Goal: Task Accomplishment & Management: Manage account settings

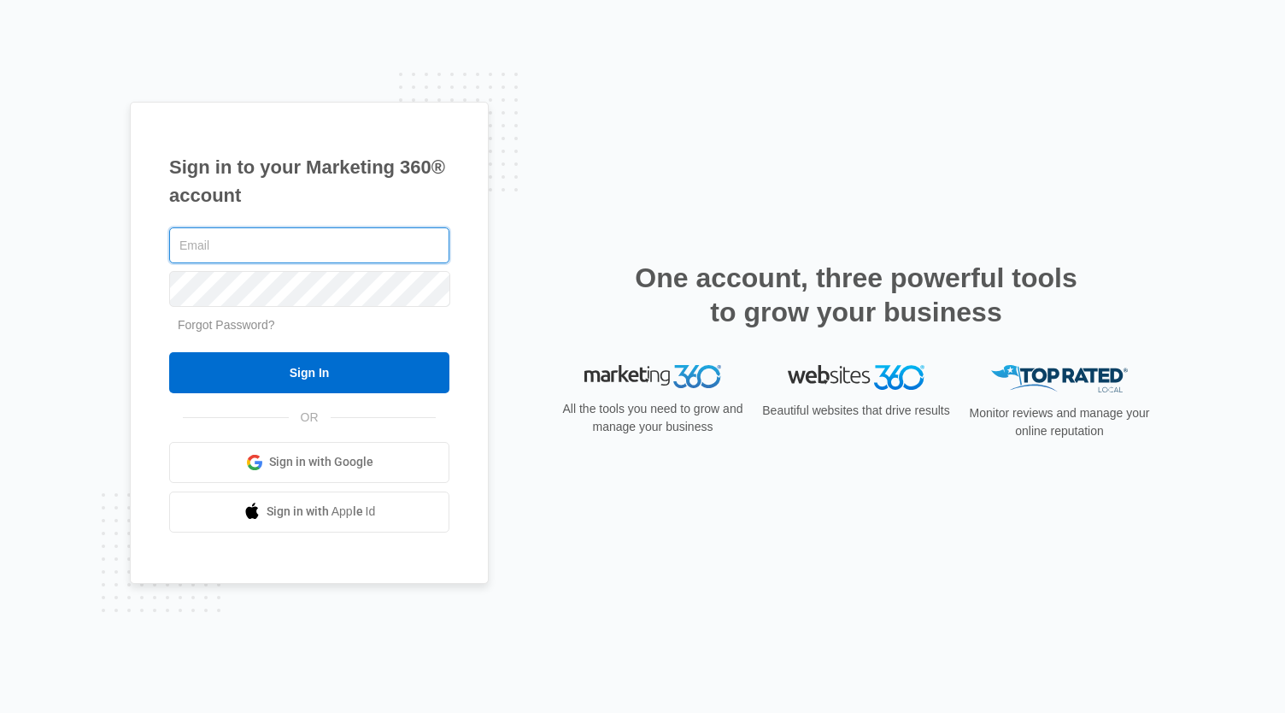
click at [246, 257] on input "text" at bounding box center [309, 245] width 280 height 36
type input "[EMAIL_ADDRESS][DOMAIN_NAME]"
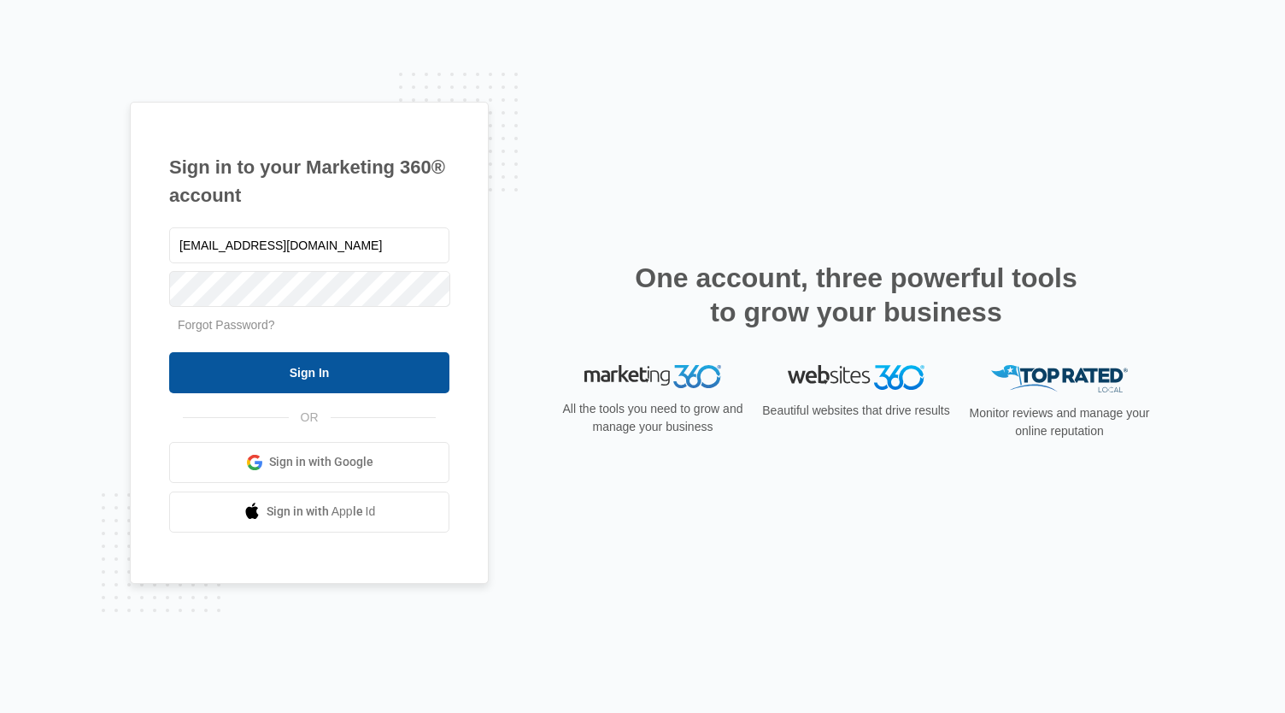
click at [325, 375] on input "Sign In" at bounding box center [309, 372] width 280 height 41
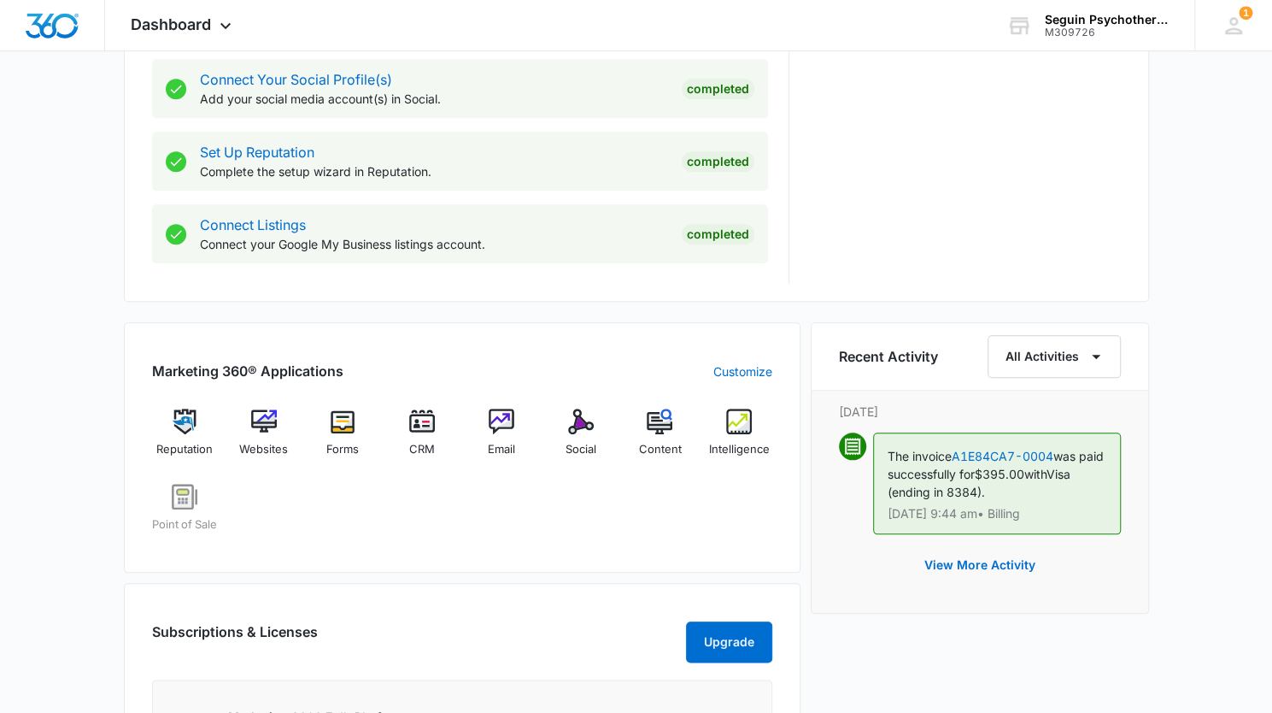
scroll to position [829, 0]
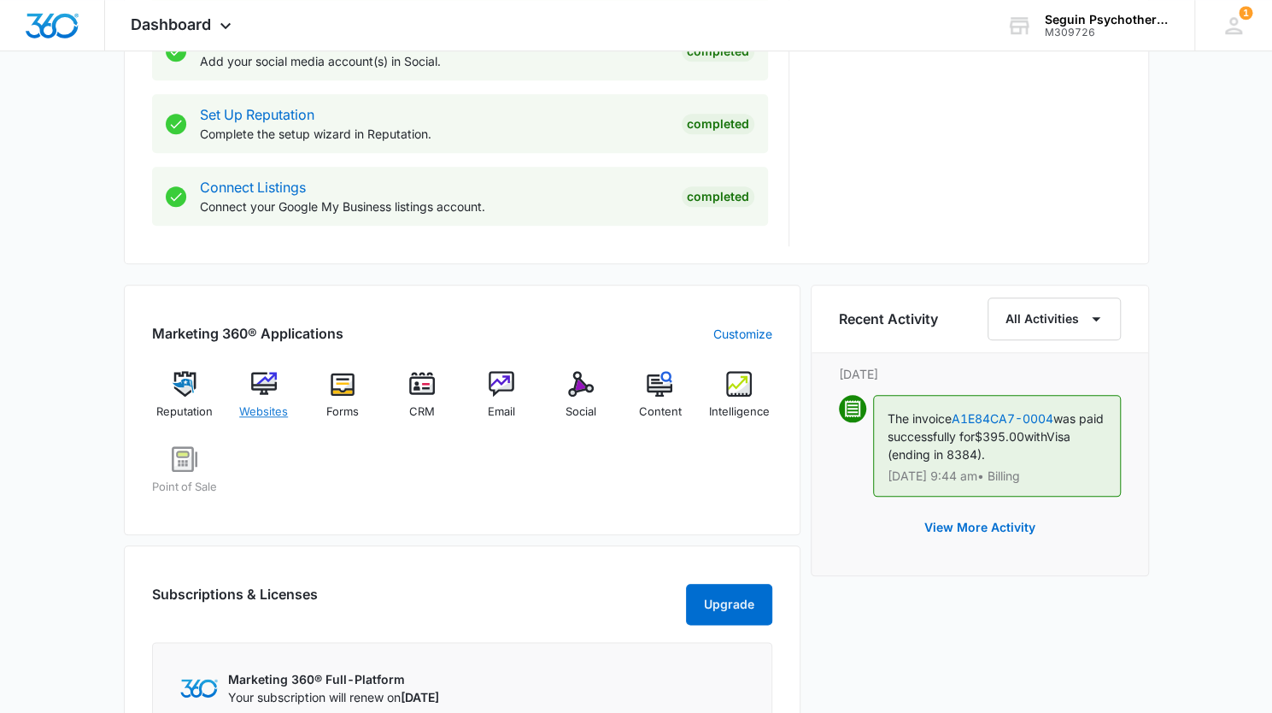
click at [262, 397] on div "Websites" at bounding box center [264, 402] width 66 height 62
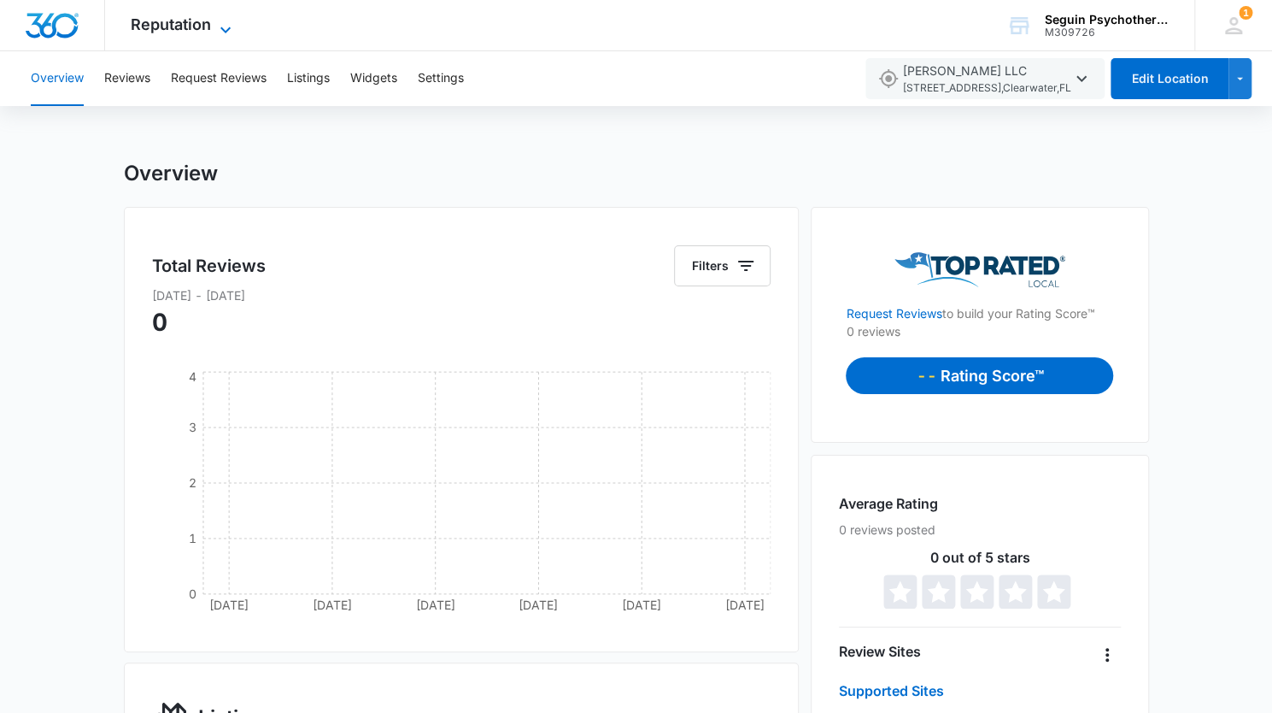
click at [224, 25] on icon at bounding box center [225, 30] width 21 height 21
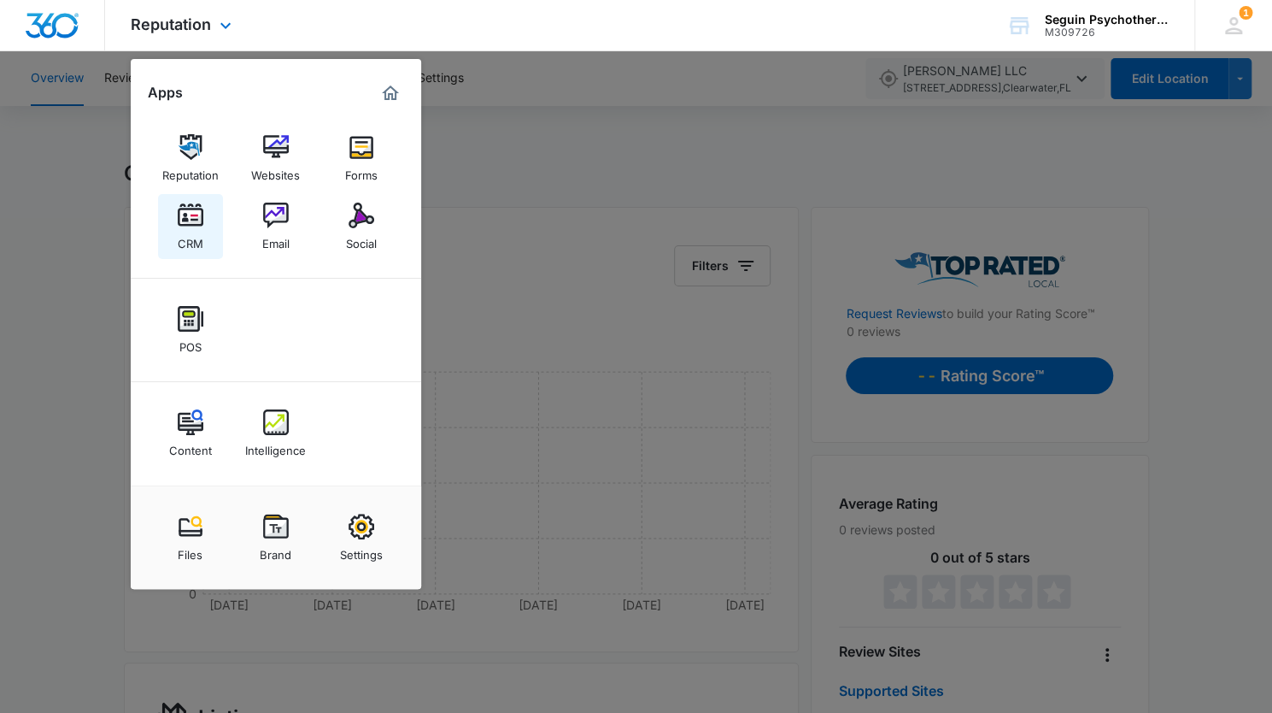
click at [190, 235] on div "CRM" at bounding box center [191, 239] width 26 height 22
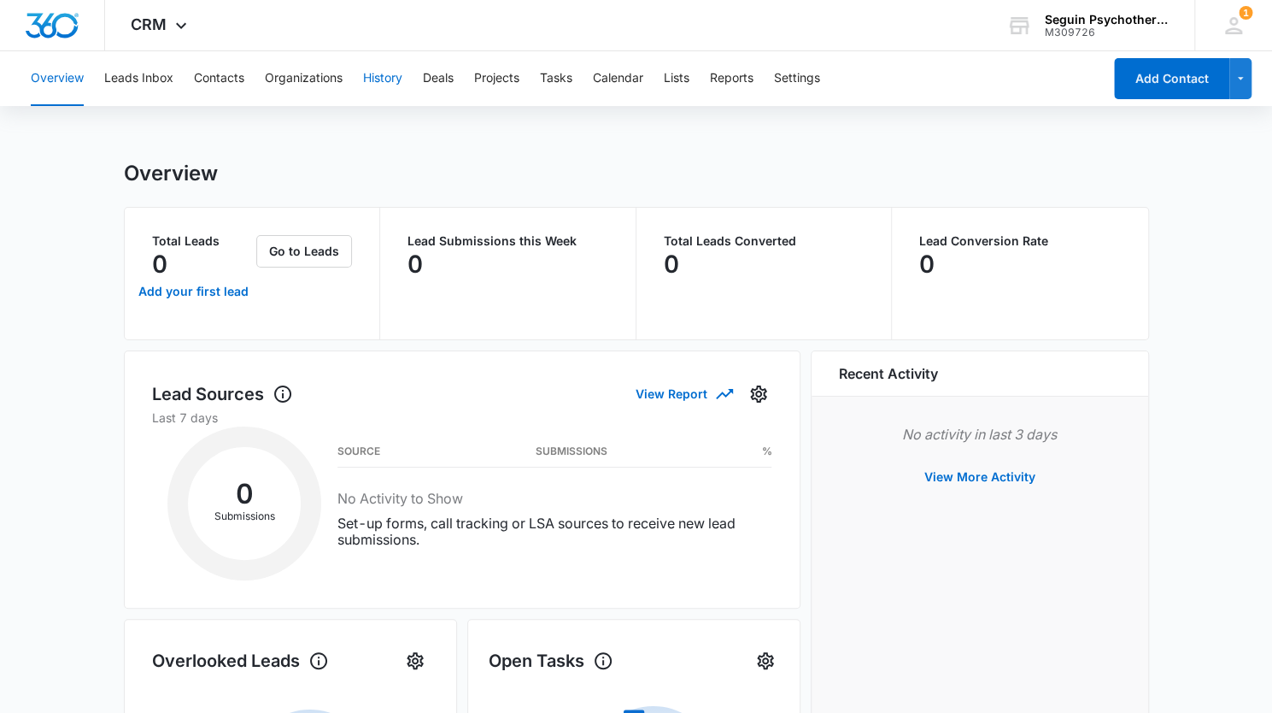
click at [383, 79] on button "History" at bounding box center [382, 78] width 39 height 55
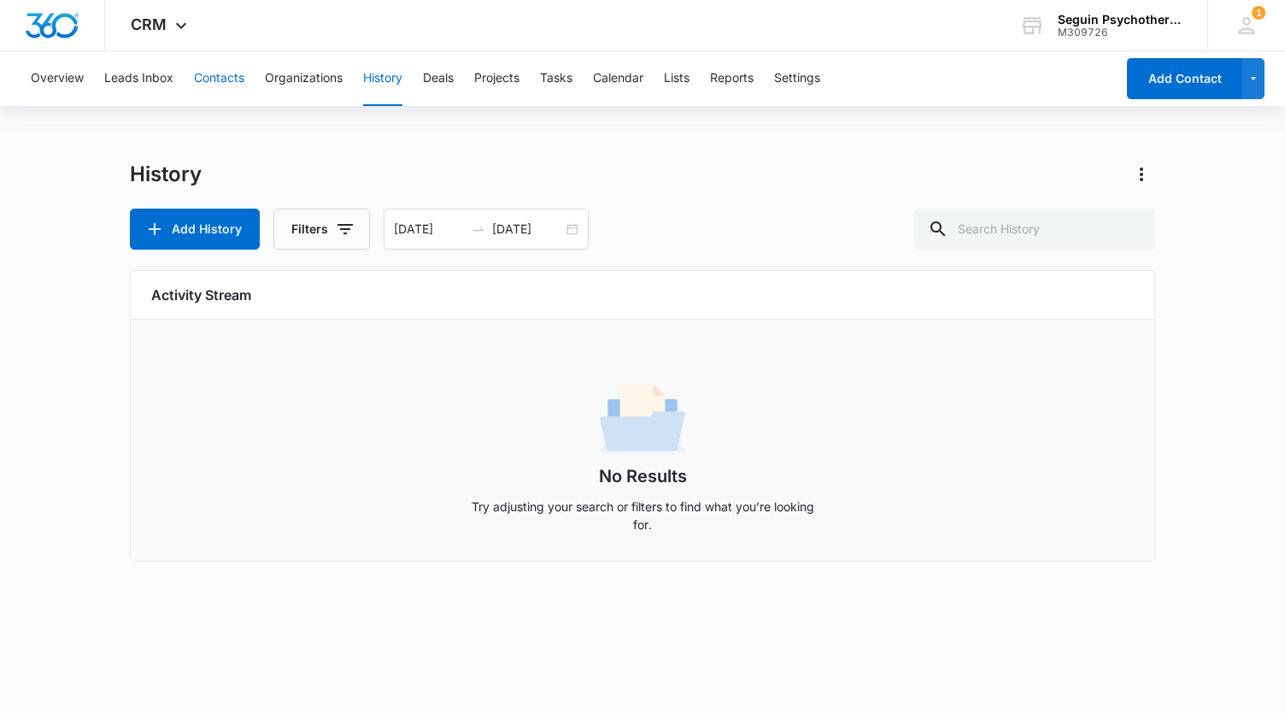
click at [196, 73] on button "Contacts" at bounding box center [219, 78] width 50 height 55
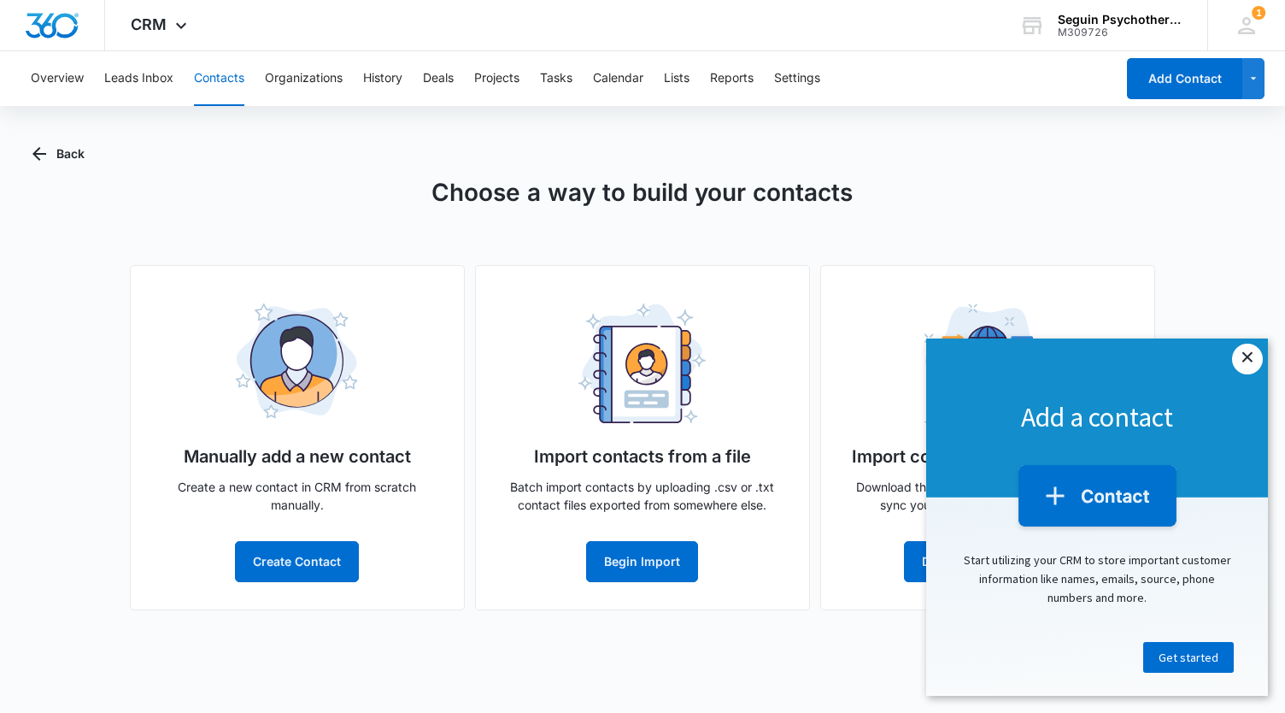
click at [1247, 358] on link "×" at bounding box center [1247, 359] width 31 height 31
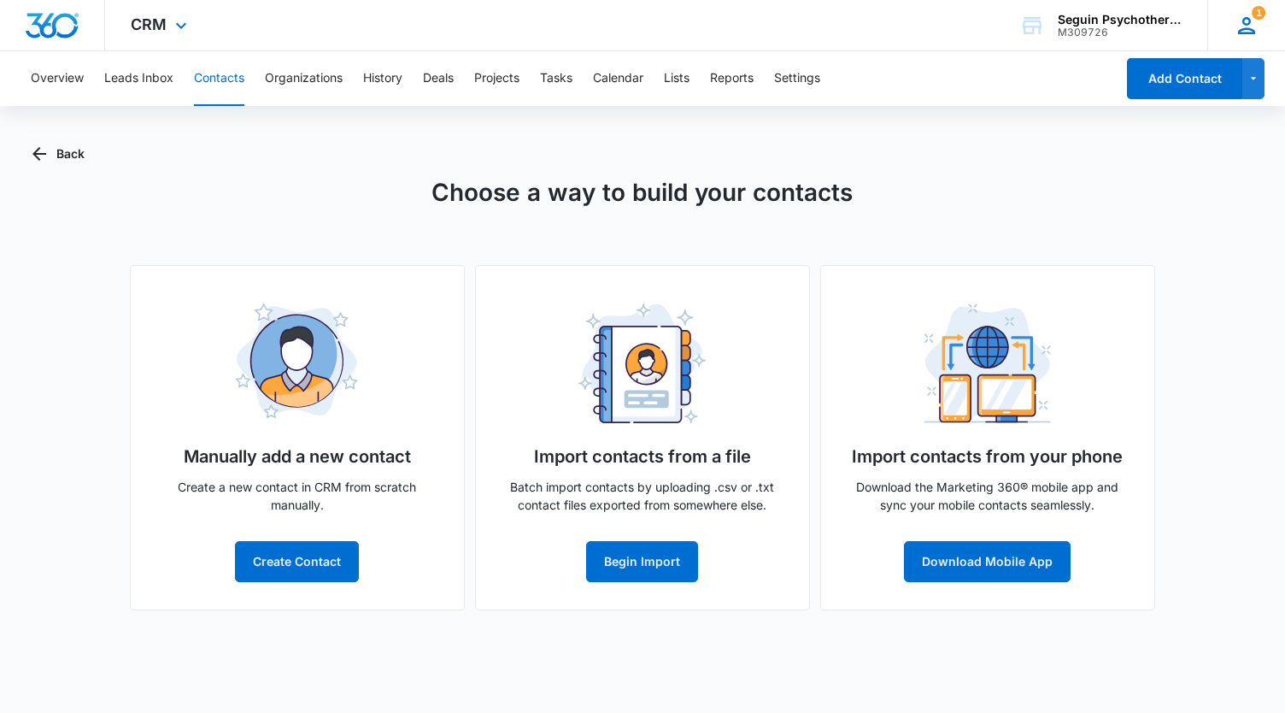
click at [1250, 21] on icon at bounding box center [1246, 25] width 17 height 17
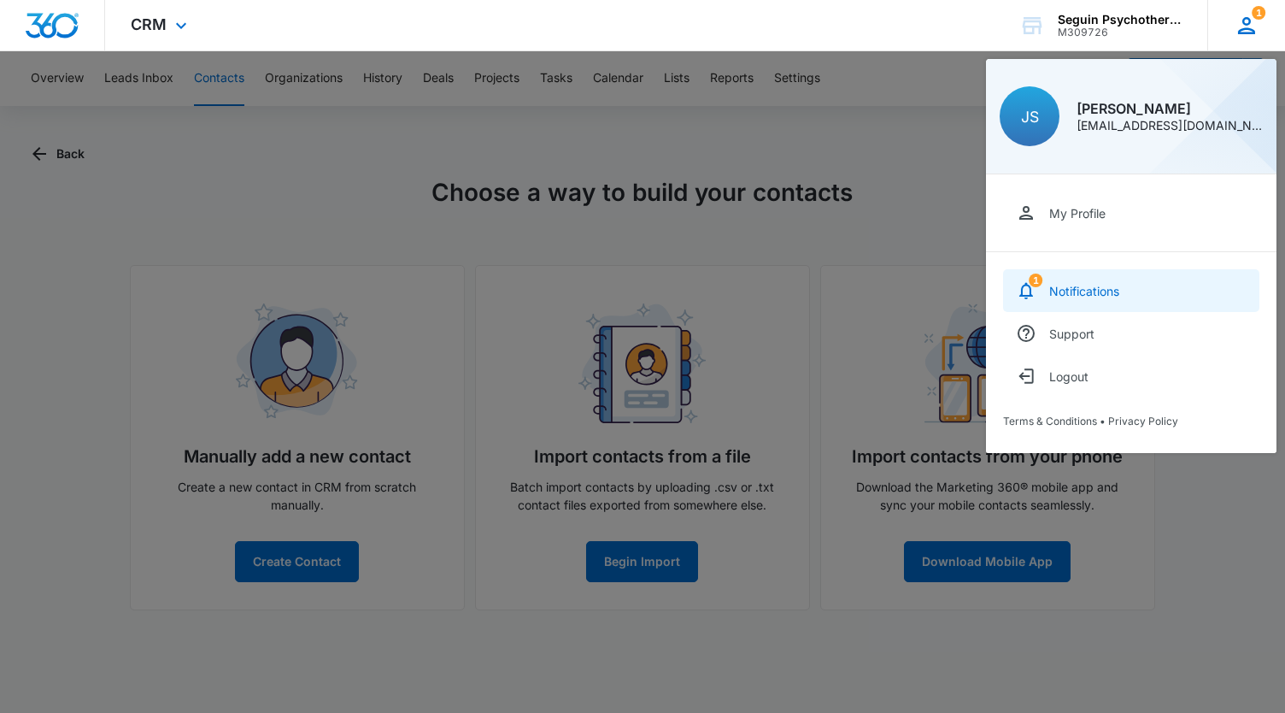
click at [1075, 289] on div "Notifications" at bounding box center [1084, 291] width 70 height 15
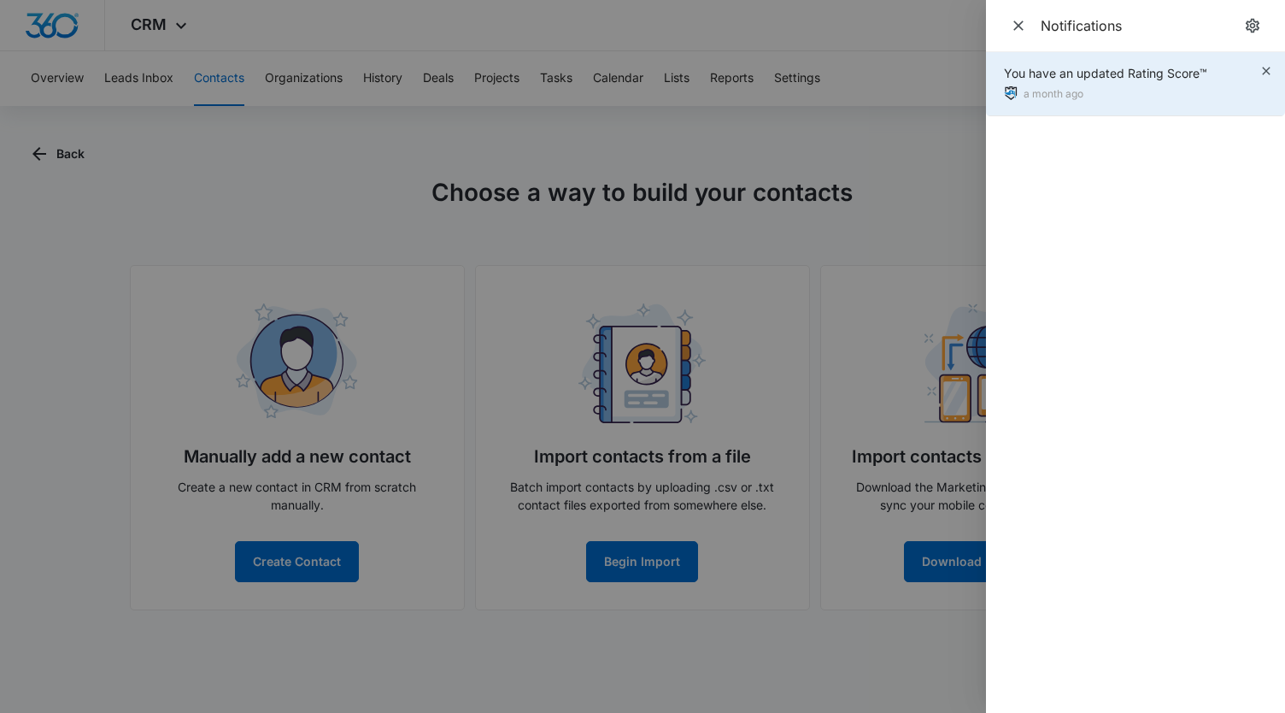
click at [1049, 74] on div "You have an updated Rating Score™" at bounding box center [1105, 73] width 203 height 18
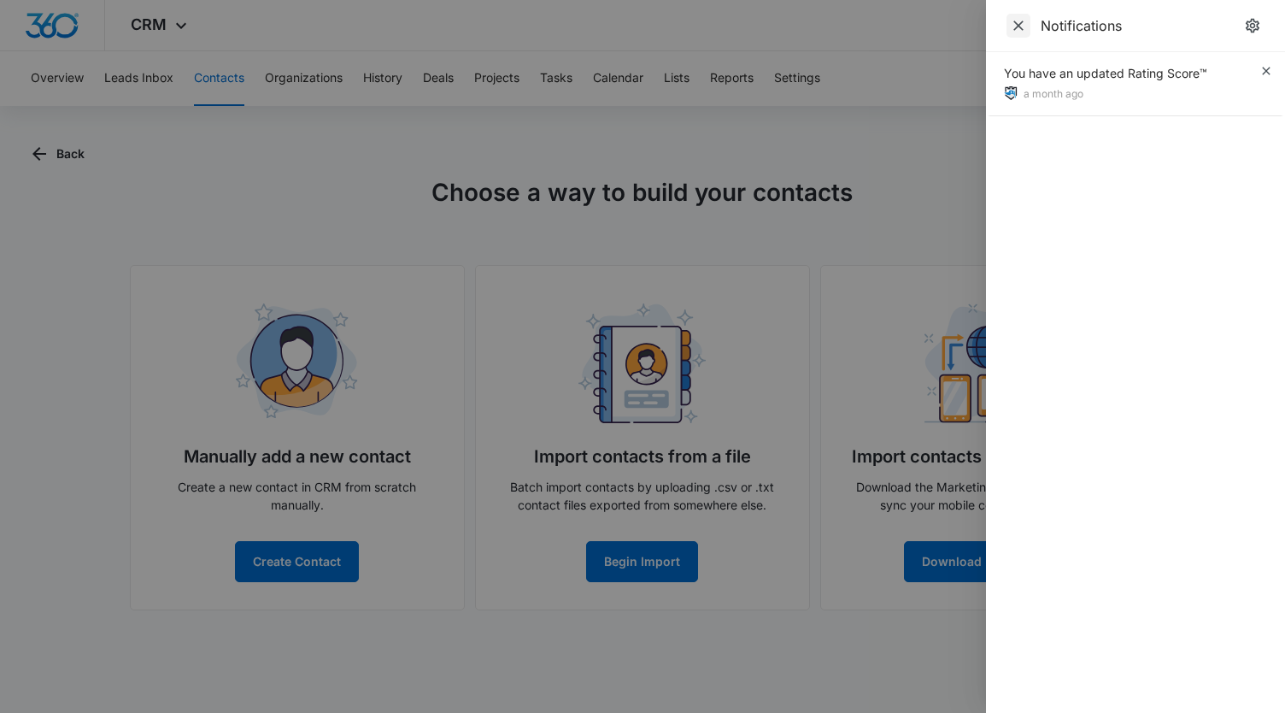
click at [1022, 32] on icon "Close" at bounding box center [1018, 25] width 17 height 17
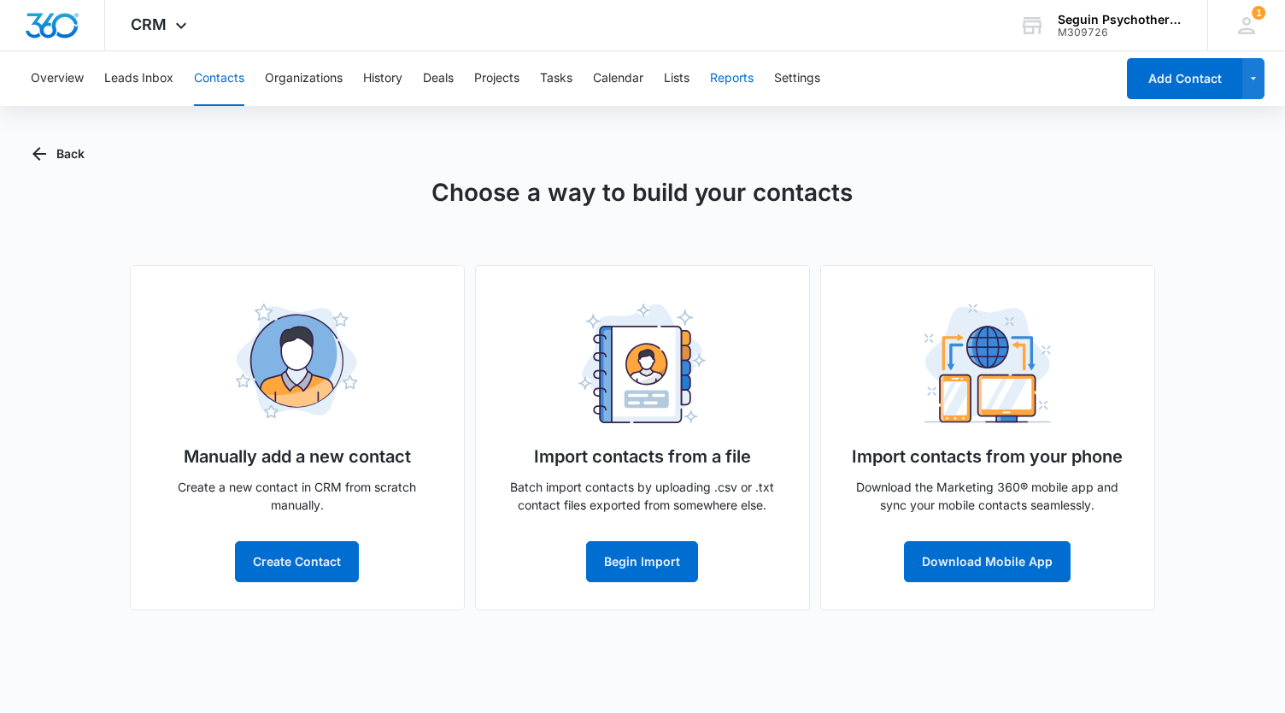
click at [744, 84] on button "Reports" at bounding box center [732, 78] width 44 height 55
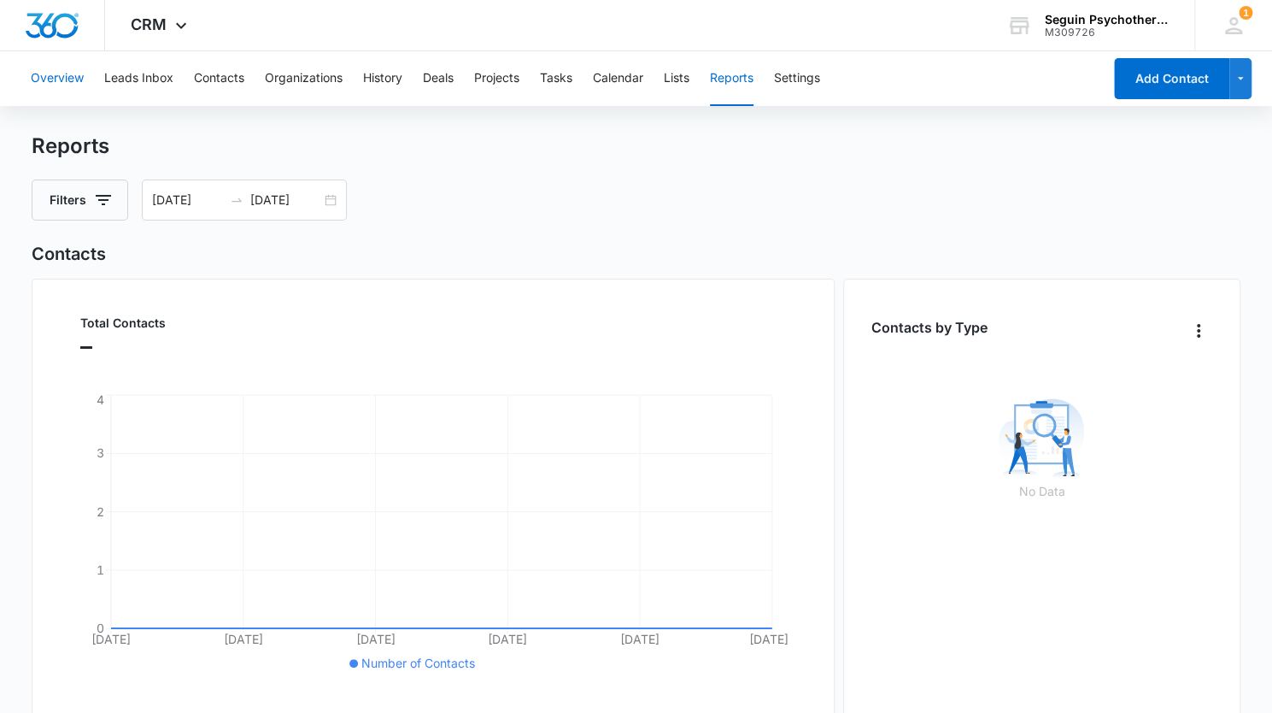
click at [59, 78] on button "Overview" at bounding box center [57, 78] width 53 height 55
